Goal: Transaction & Acquisition: Obtain resource

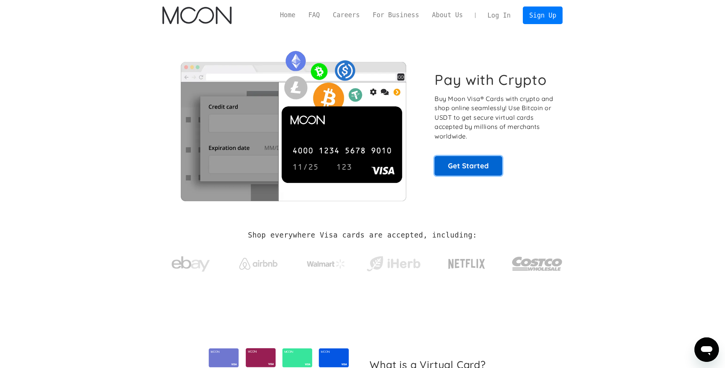
click at [468, 164] on link "Get Started" at bounding box center [469, 165] width 68 height 19
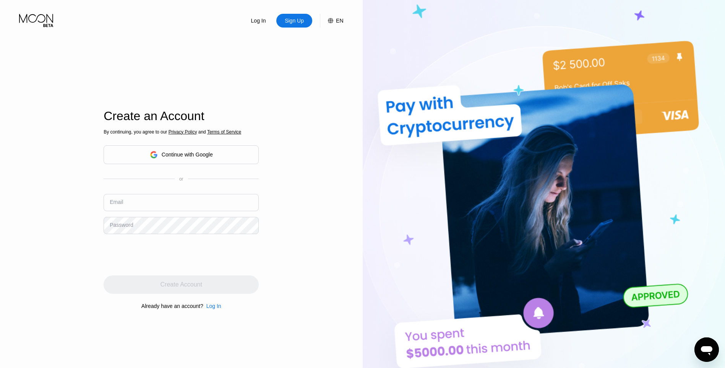
click at [204, 157] on div "Continue with Google" at bounding box center [187, 154] width 51 height 6
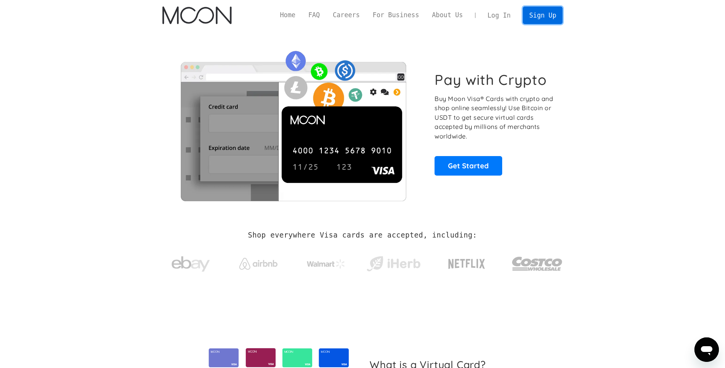
click at [552, 15] on link "Sign Up" at bounding box center [543, 14] width 40 height 17
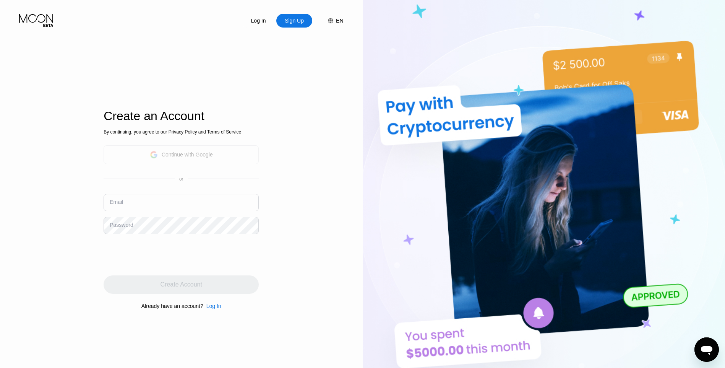
click at [181, 162] on div "Continue with Google" at bounding box center [181, 154] width 155 height 19
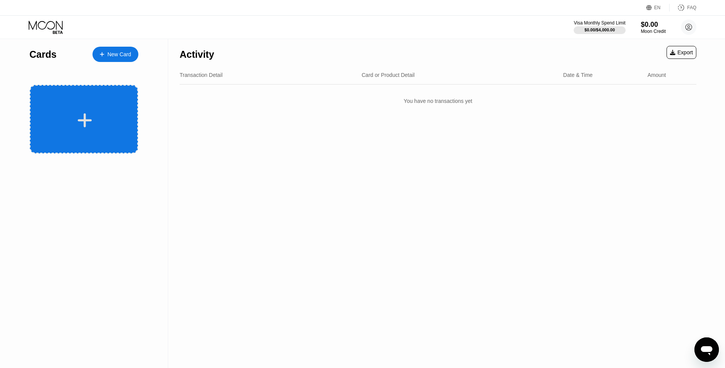
click at [113, 104] on div at bounding box center [84, 119] width 108 height 68
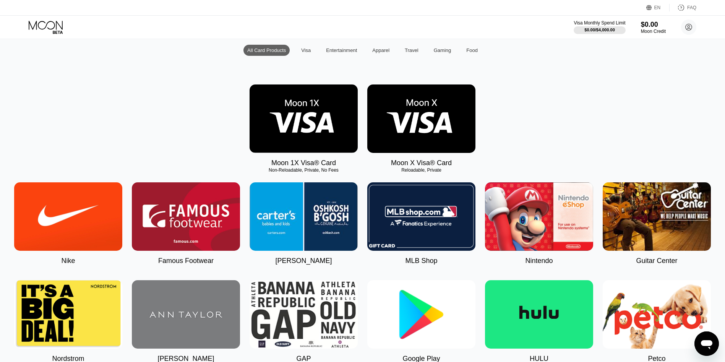
scroll to position [153, 0]
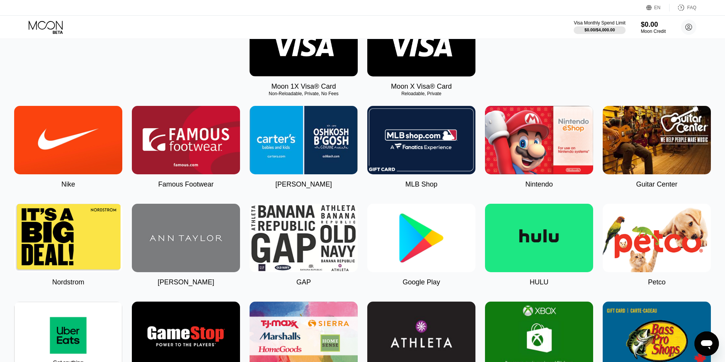
click at [401, 237] on img at bounding box center [421, 238] width 108 height 68
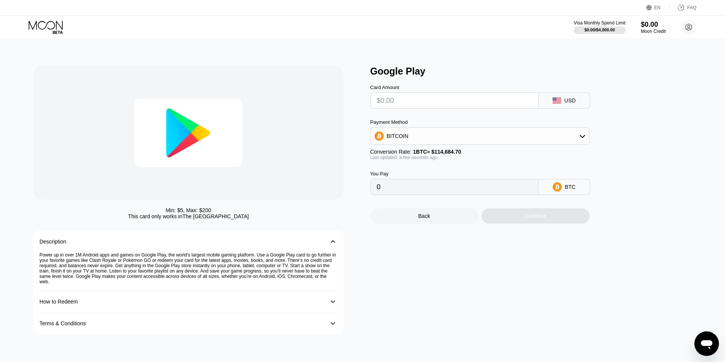
click at [556, 224] on div "Continue" at bounding box center [536, 215] width 108 height 15
click at [488, 107] on input "text" at bounding box center [454, 100] width 155 height 15
click at [433, 220] on div "Back" at bounding box center [424, 215] width 108 height 15
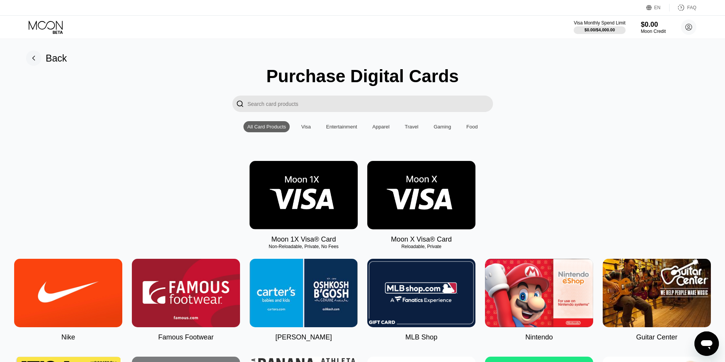
scroll to position [38, 0]
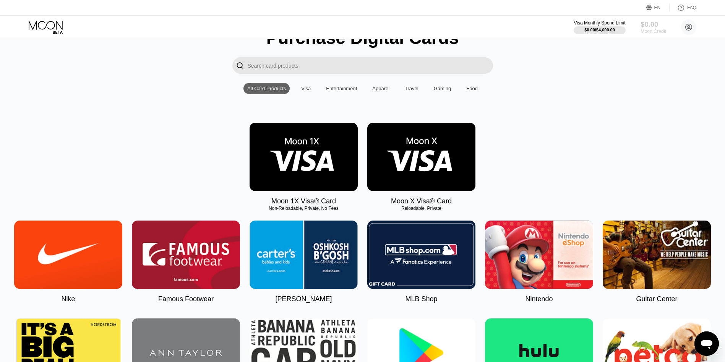
click at [654, 32] on div "Moon Credit" at bounding box center [654, 31] width 26 height 5
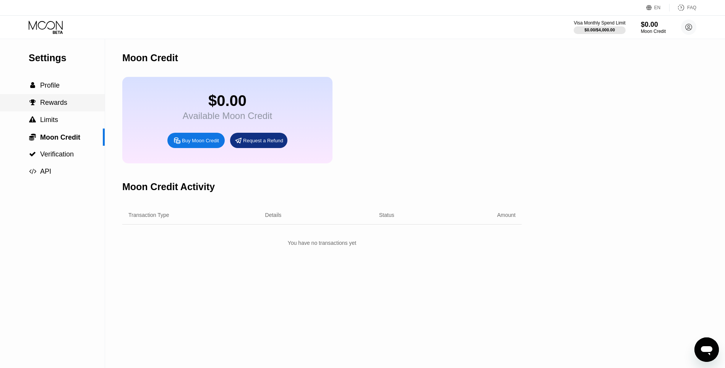
click at [58, 110] on div " Rewards" at bounding box center [52, 102] width 105 height 17
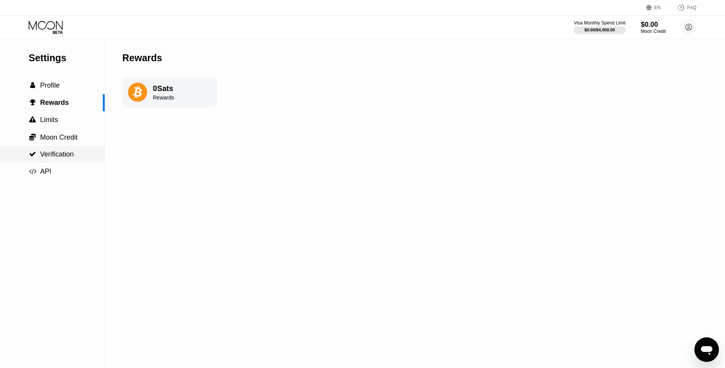
click at [48, 158] on span "Verification" at bounding box center [57, 154] width 34 height 8
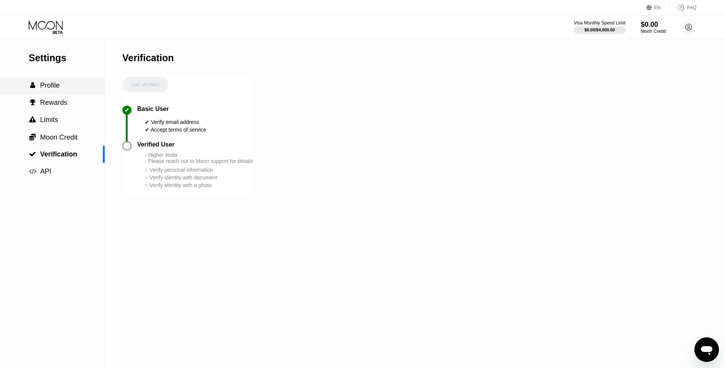
click at [83, 94] on div " Profile" at bounding box center [52, 85] width 105 height 17
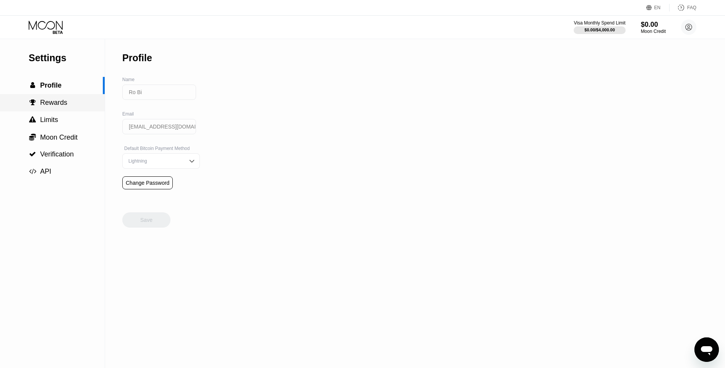
click at [75, 107] on div " Rewards" at bounding box center [52, 103] width 105 height 8
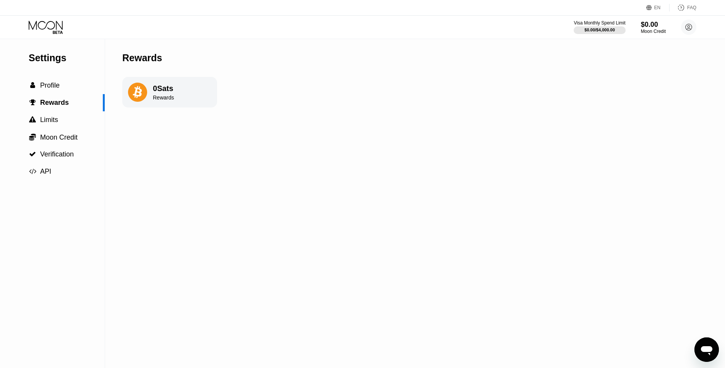
click at [161, 98] on div "Rewards" at bounding box center [163, 97] width 21 height 6
click at [60, 153] on span "Verification" at bounding box center [57, 154] width 34 height 8
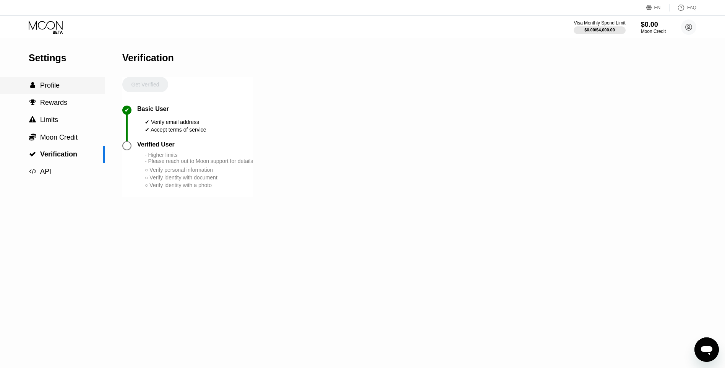
click at [67, 89] on div " Profile" at bounding box center [52, 85] width 105 height 8
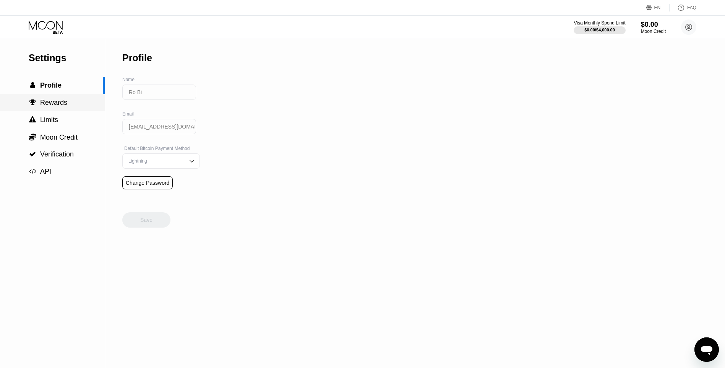
click at [62, 106] on span "Rewards" at bounding box center [53, 103] width 27 height 8
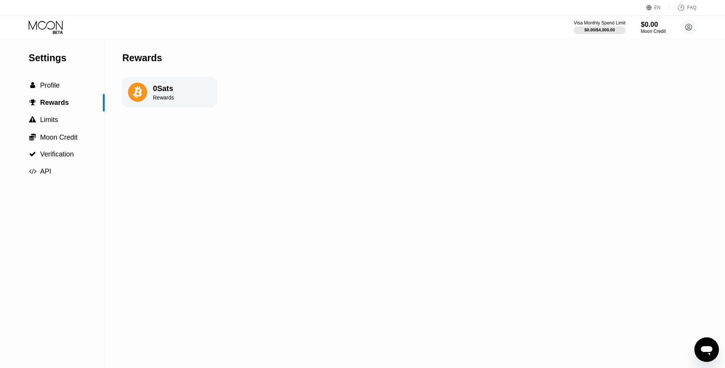
click at [48, 22] on icon at bounding box center [47, 27] width 36 height 13
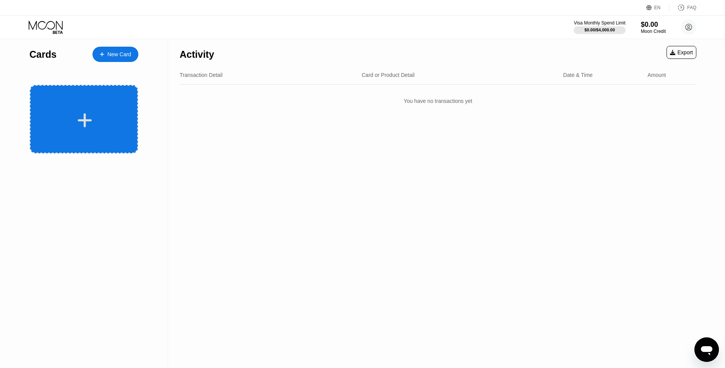
click at [93, 125] on div at bounding box center [84, 120] width 95 height 17
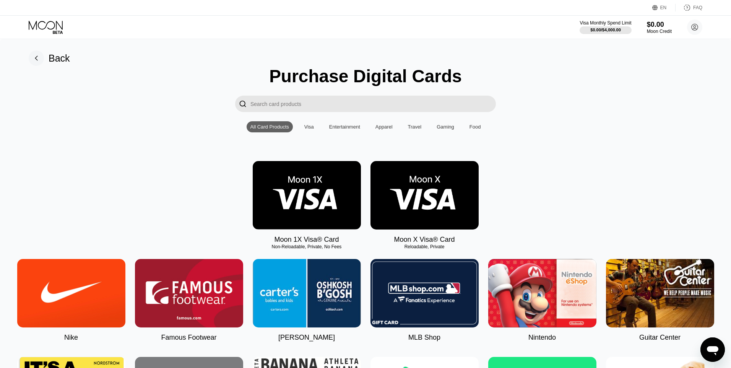
click at [353, 108] on input "Search card products" at bounding box center [372, 104] width 245 height 16
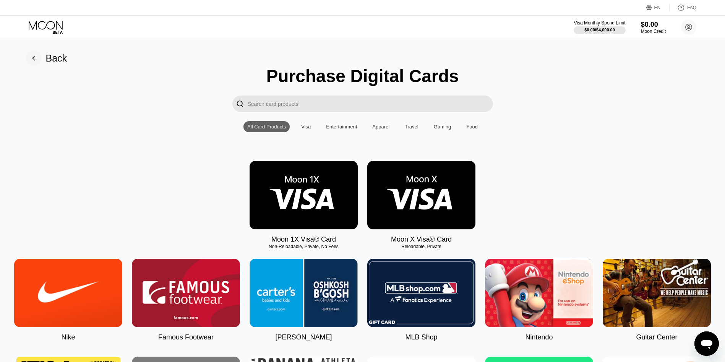
paste input "Vultr"
type input "Vultr"
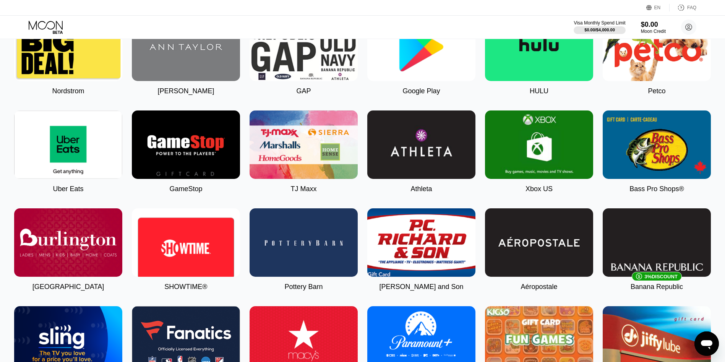
scroll to position [459, 0]
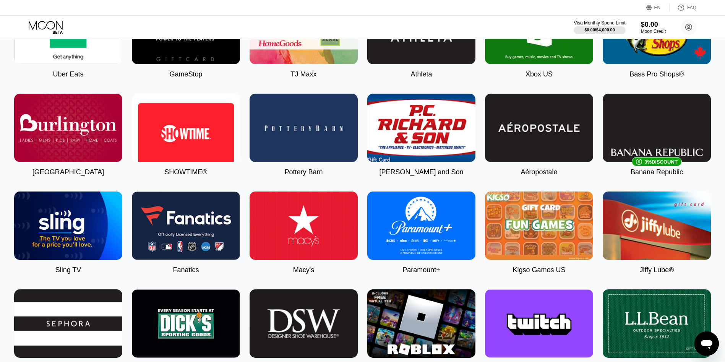
drag, startPoint x: 503, startPoint y: 94, endPoint x: 508, endPoint y: 81, distance: 13.4
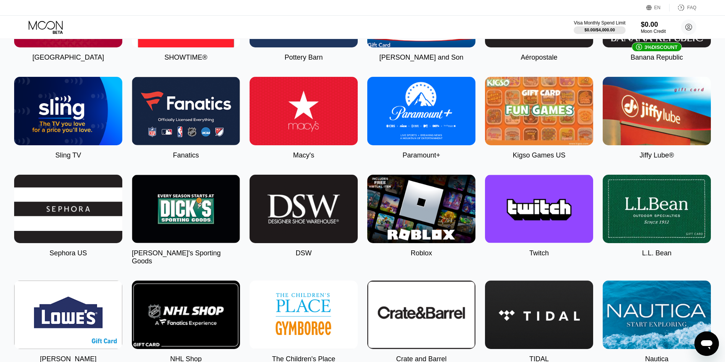
click at [455, 319] on img at bounding box center [421, 315] width 108 height 68
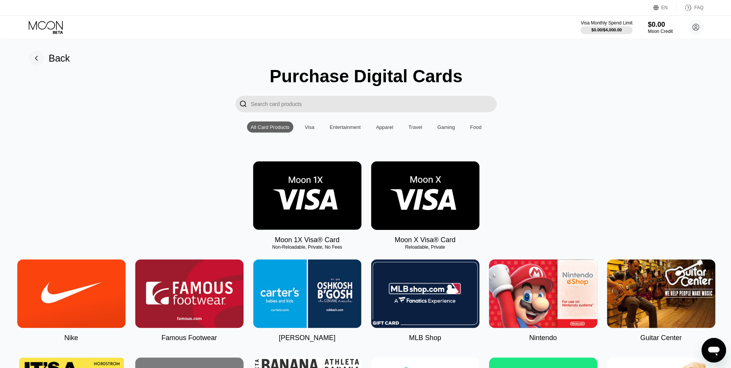
type input "0"
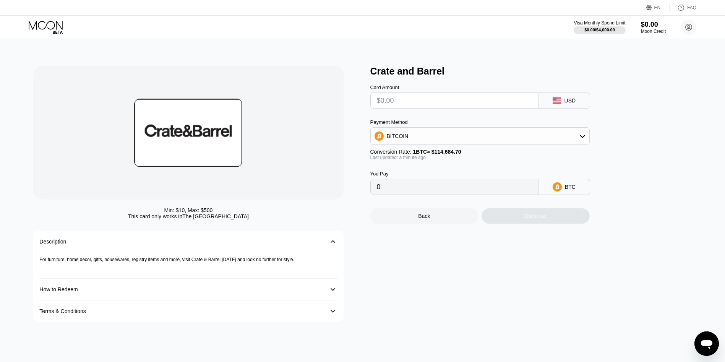
click at [514, 219] on div "Continue" at bounding box center [536, 215] width 108 height 15
drag, startPoint x: 514, startPoint y: 219, endPoint x: 320, endPoint y: 223, distance: 194.6
click at [514, 219] on div "Continue" at bounding box center [536, 215] width 108 height 15
click at [607, 24] on div "Visa Monthly Spend Limit" at bounding box center [599, 22] width 53 height 5
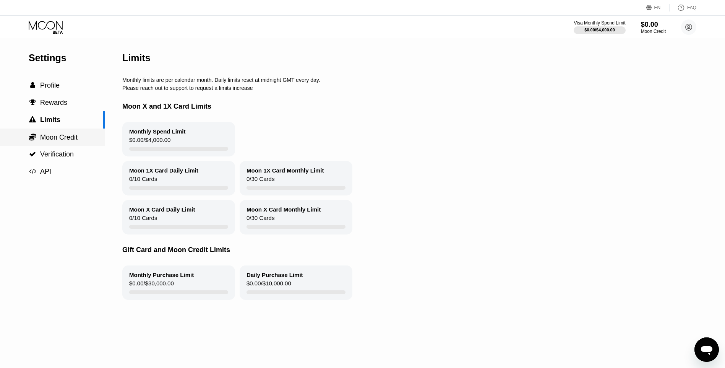
click at [78, 146] on div " Moon Credit" at bounding box center [52, 136] width 105 height 17
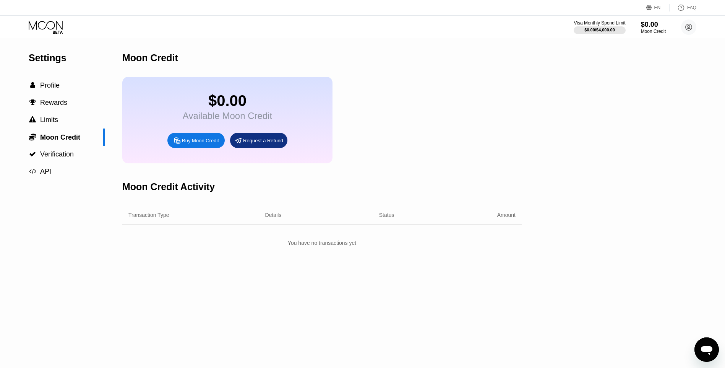
drag, startPoint x: 321, startPoint y: 246, endPoint x: 317, endPoint y: 239, distance: 8.3
click at [317, 239] on div "Transaction Type Details Status Amount You have no transactions yet" at bounding box center [321, 228] width 399 height 44
drag, startPoint x: 317, startPoint y: 239, endPoint x: 258, endPoint y: 145, distance: 110.9
click at [258, 144] on div "Request a Refund" at bounding box center [263, 140] width 40 height 6
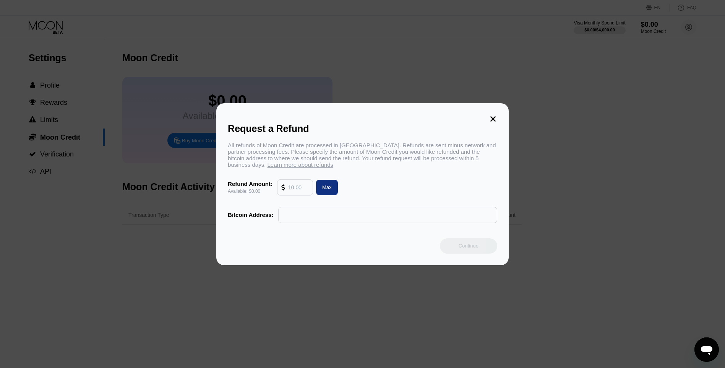
click at [498, 117] on div "Request a Refund All refunds of Moon Credit are processed in Bitcoin. Refunds a…" at bounding box center [362, 184] width 292 height 162
click at [493, 117] on icon at bounding box center [493, 119] width 8 height 8
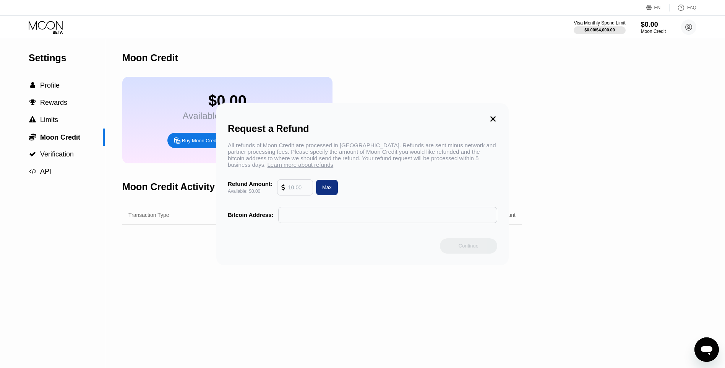
click at [174, 164] on div "Request a Refund All refunds of Moon Credit are processed in Bitcoin. Refunds a…" at bounding box center [362, 184] width 725 height 162
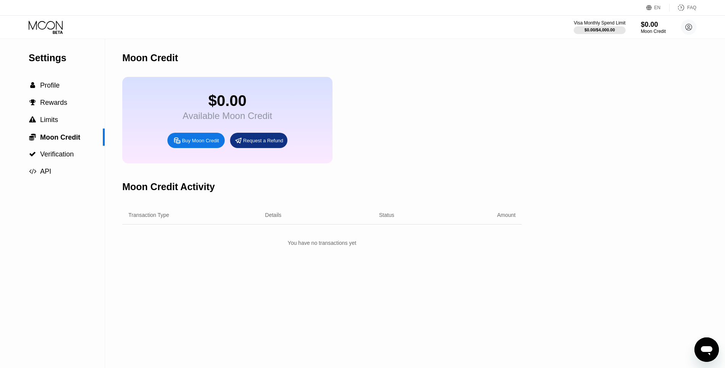
click at [492, 117] on div "$0.00 Available Moon Credit Buy Moon Credit Request a Refund" at bounding box center [321, 120] width 399 height 86
